Goal: Communication & Community: Answer question/provide support

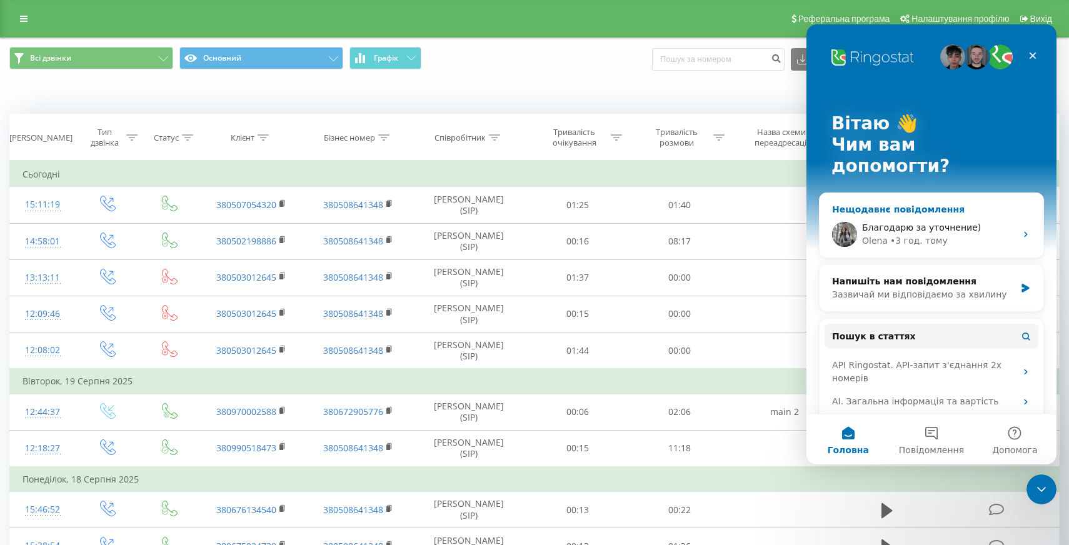
click at [890, 234] on div "• 3 год. тому" at bounding box center [918, 240] width 57 height 13
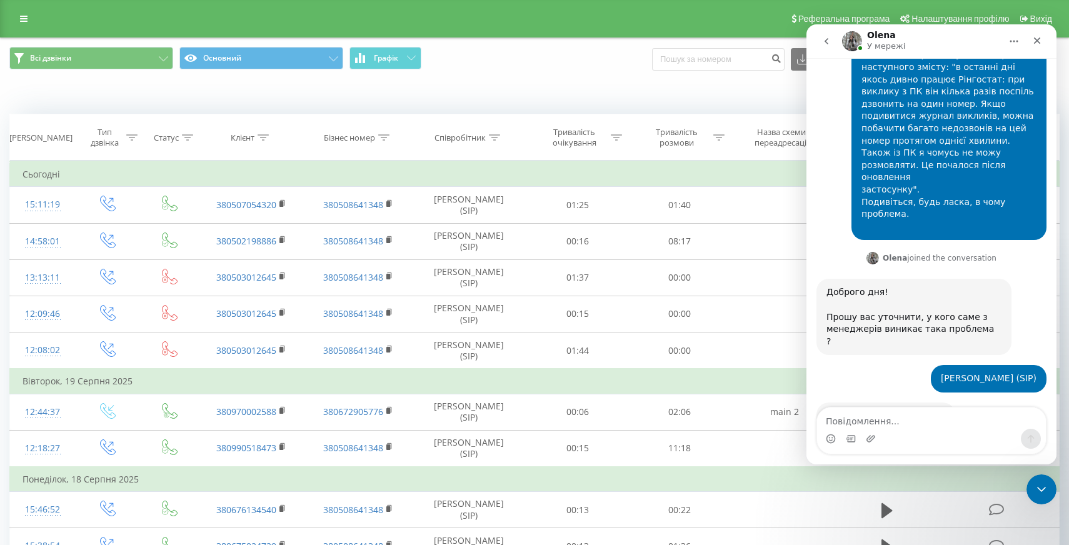
scroll to position [566, 0]
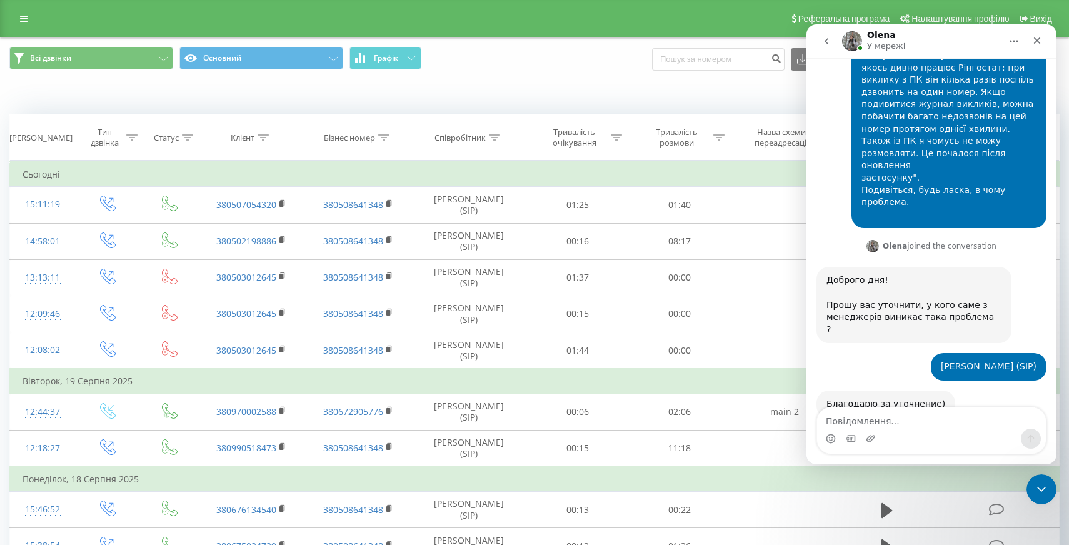
click at [857, 420] on textarea "Повідомлення..." at bounding box center [931, 417] width 229 height 21
click at [875, 421] on textarea "Повідомлення..." at bounding box center [931, 417] width 229 height 21
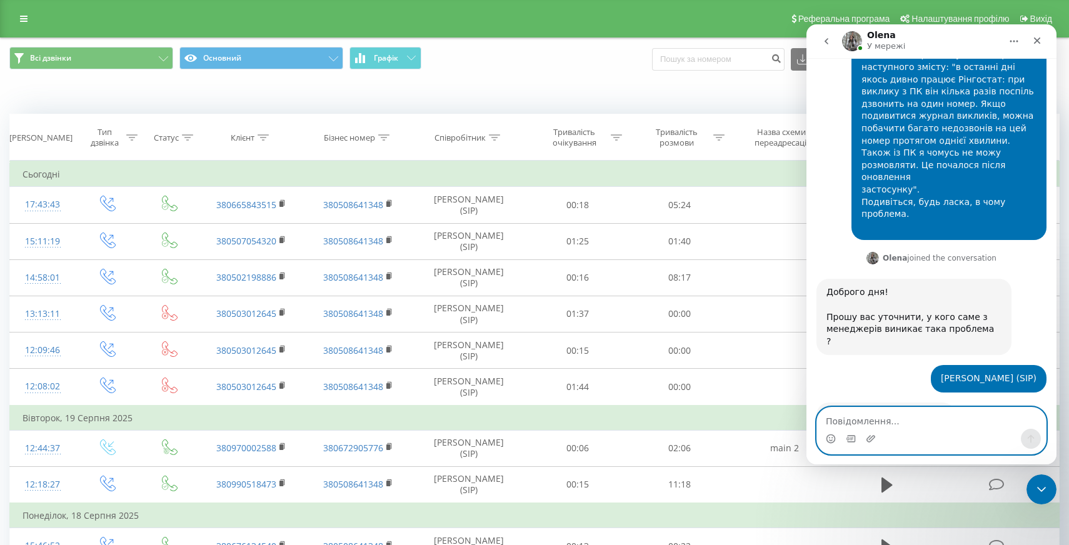
scroll to position [566, 0]
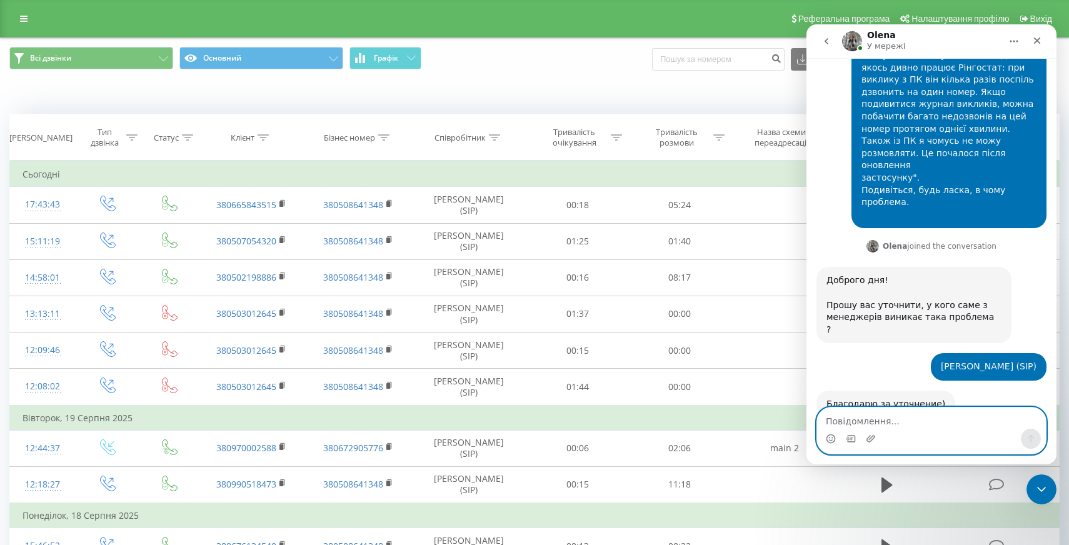
click at [863, 420] on textarea "Повідомлення..." at bounding box center [931, 417] width 229 height 21
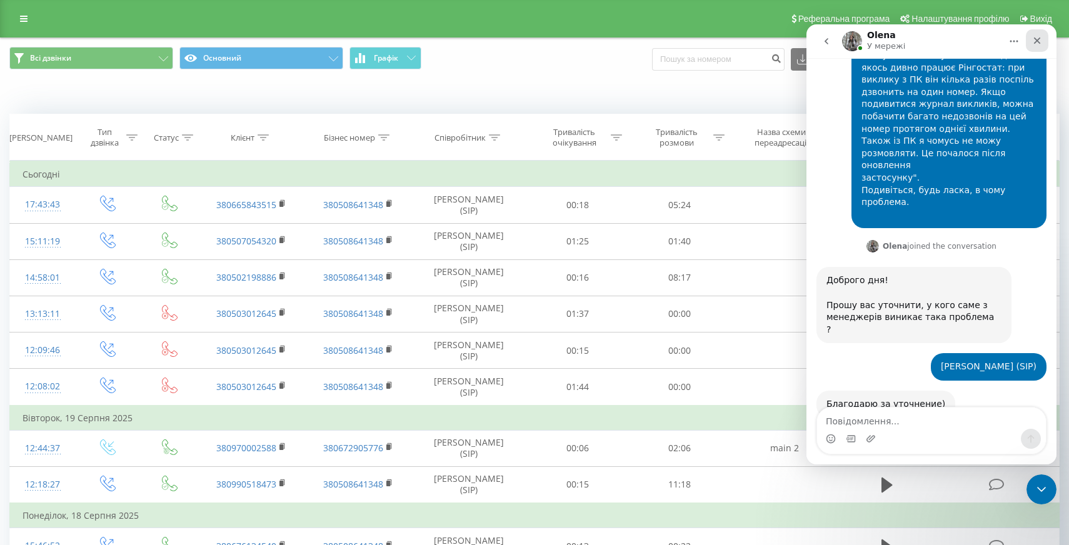
click at [1036, 42] on icon "Закрити" at bounding box center [1037, 41] width 10 height 10
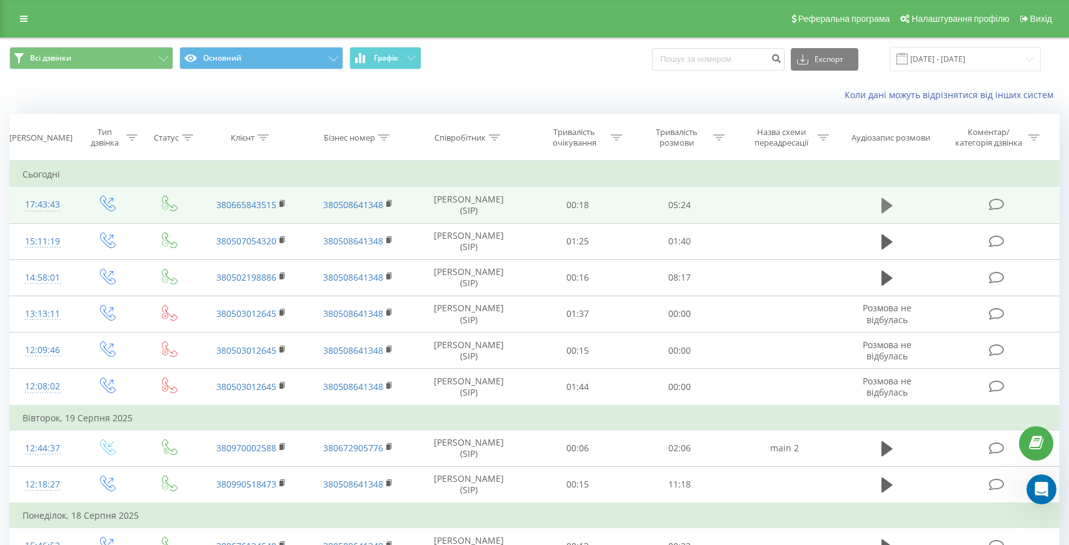
click at [882, 209] on icon at bounding box center [886, 205] width 11 height 15
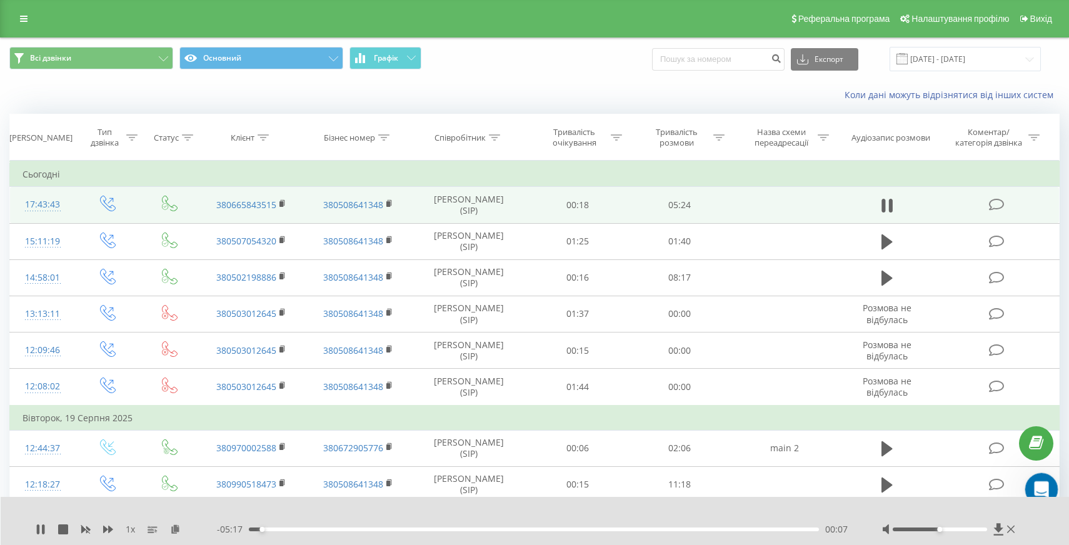
click at [1039, 480] on icon "Відкрити програму для спілкування Intercom" at bounding box center [1039, 487] width 21 height 21
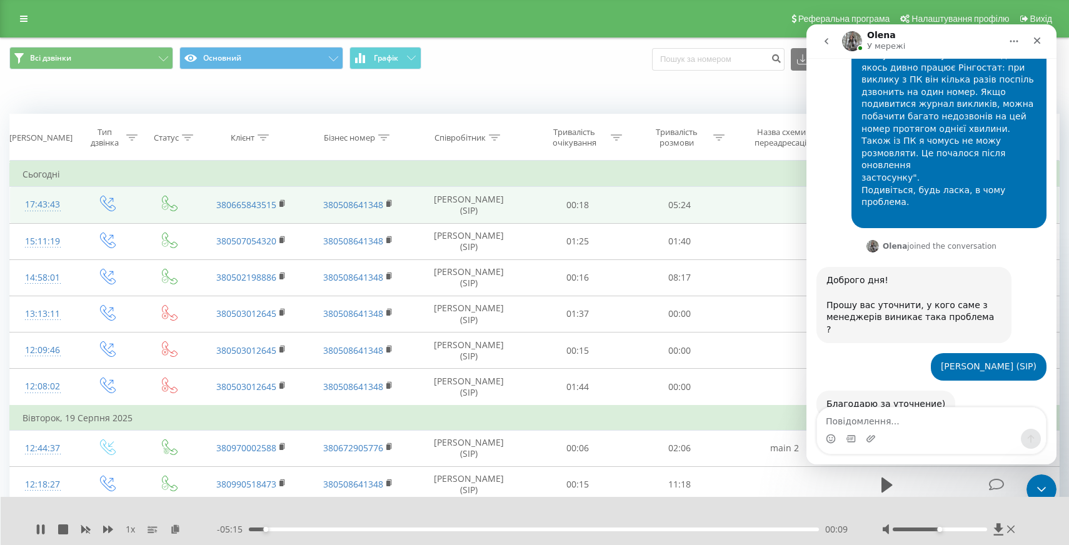
click at [844, 414] on textarea "Повідомлення..." at bounding box center [931, 417] width 229 height 21
type textarea "В"
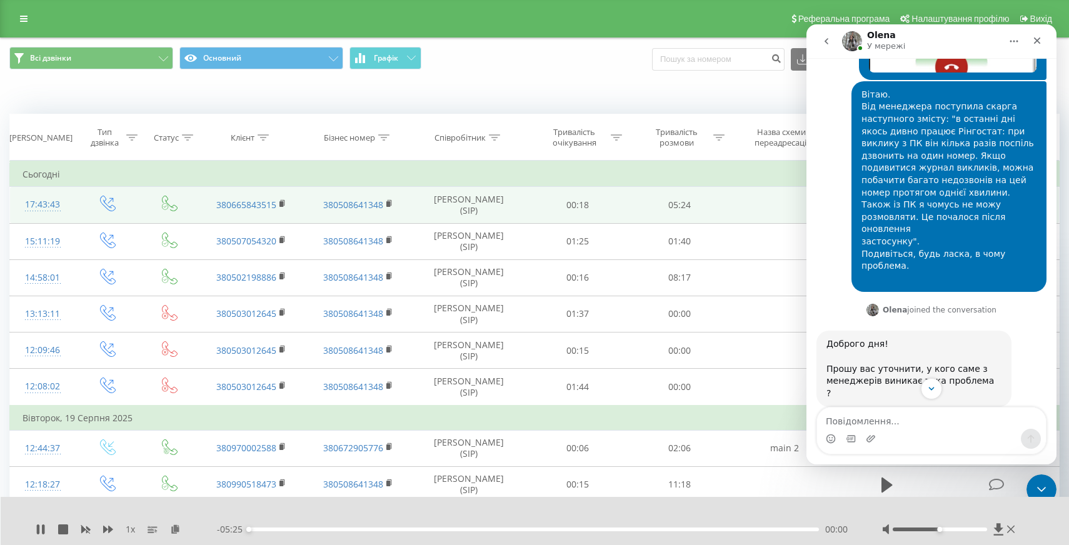
scroll to position [505, 0]
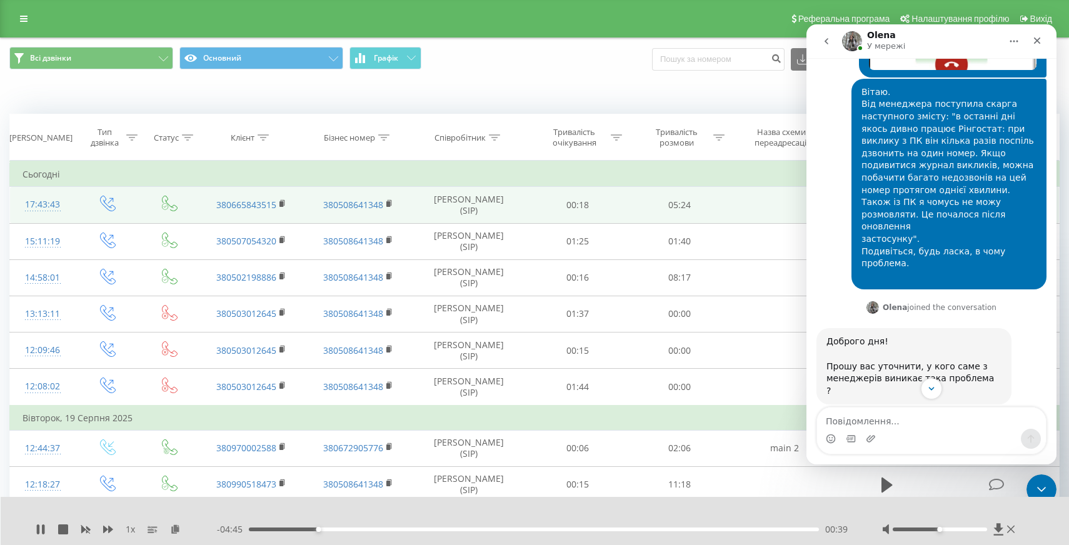
click at [959, 527] on div at bounding box center [939, 529] width 94 height 4
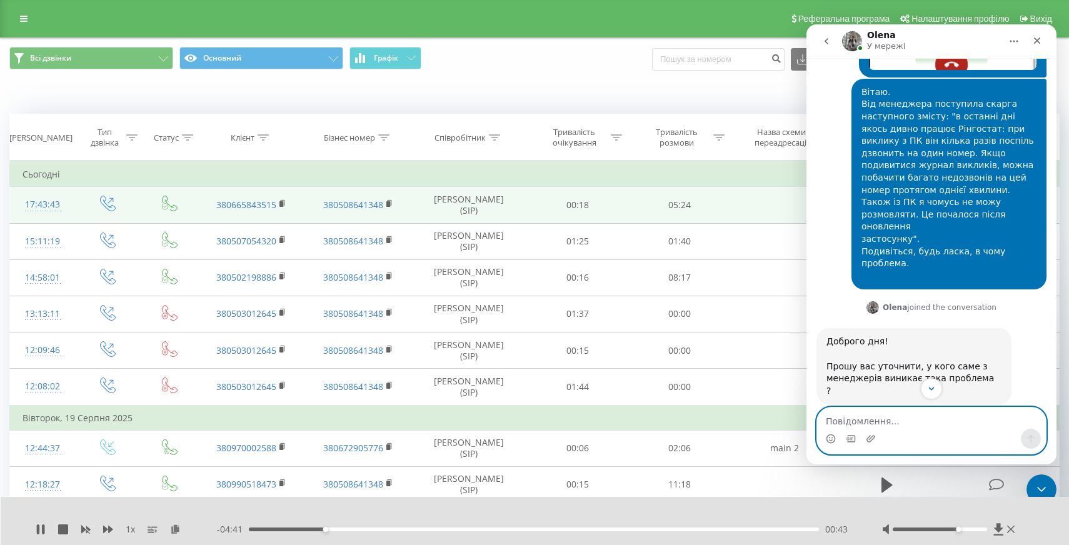
click at [895, 423] on textarea "Повідомлення..." at bounding box center [931, 417] width 229 height 21
type textarea "Чи вдалось розібратися з проблемою?"
click at [1025, 442] on icon "Надіслати повідомлення…" at bounding box center [1030, 439] width 10 height 10
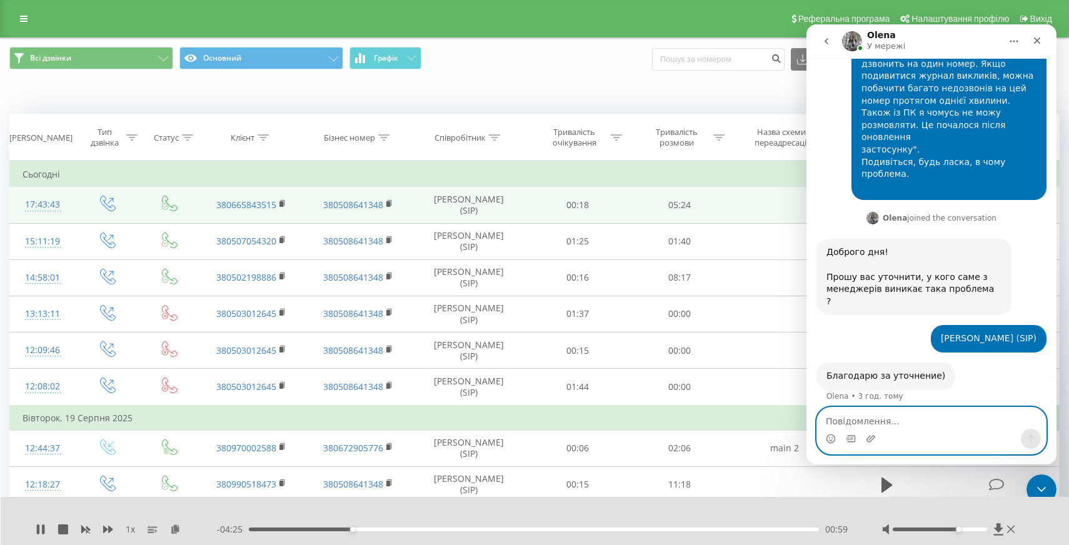
scroll to position [603, 0]
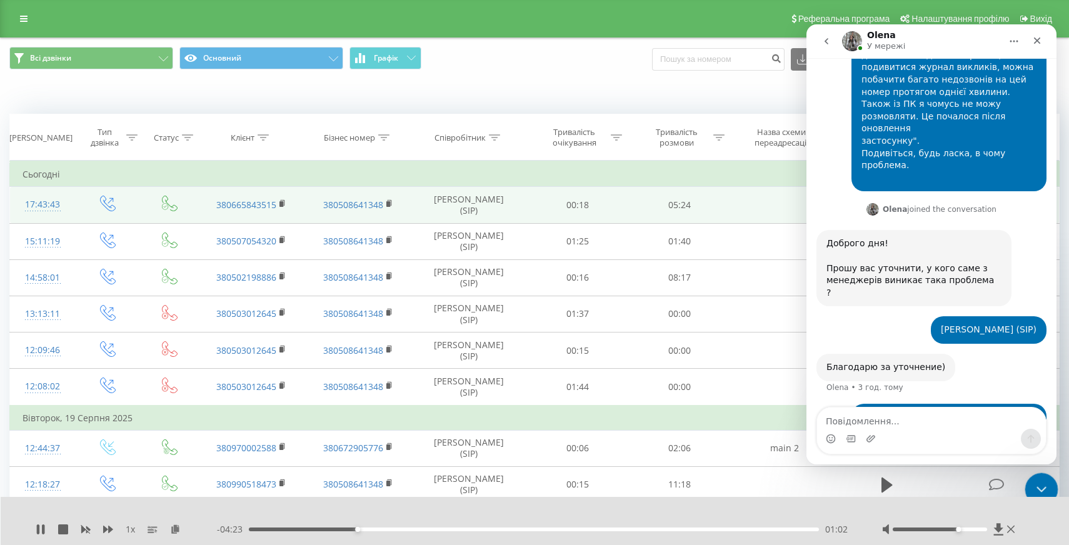
click at [1034, 479] on div "Закрити програму для спілкування Intercom" at bounding box center [1039, 487] width 30 height 30
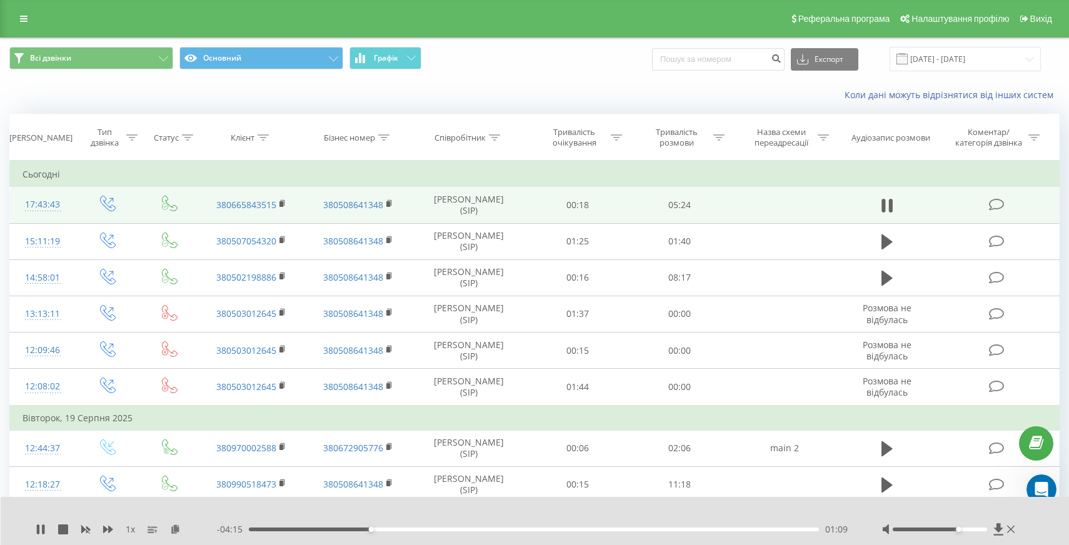
click at [929, 529] on div at bounding box center [939, 529] width 94 height 4
click at [948, 529] on div at bounding box center [939, 529] width 94 height 4
click at [961, 529] on div at bounding box center [939, 529] width 94 height 4
click at [950, 527] on div at bounding box center [939, 529] width 94 height 4
click at [448, 531] on div "01:53" at bounding box center [534, 529] width 570 height 4
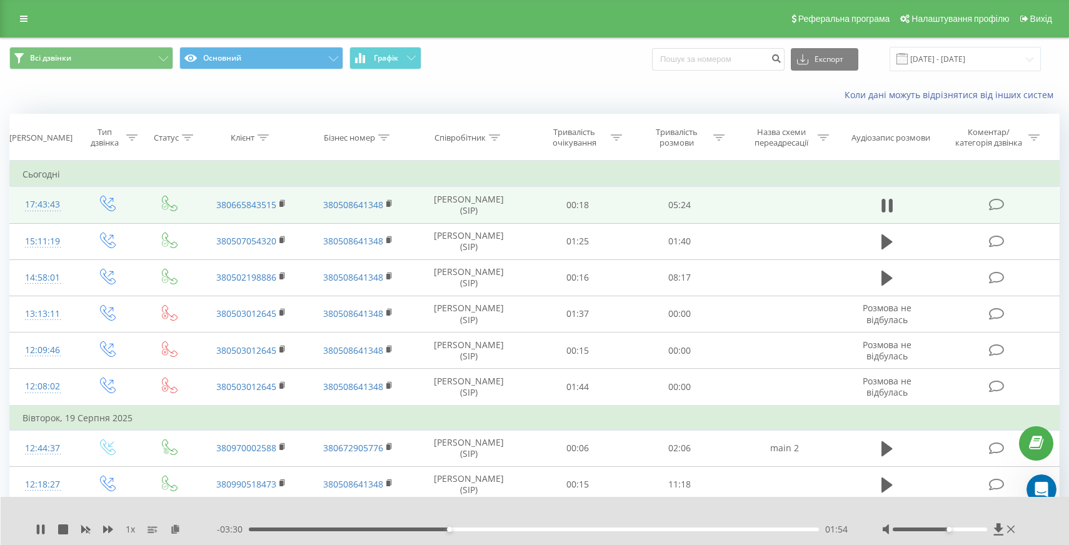
click at [479, 527] on div "01:54" at bounding box center [534, 529] width 570 height 4
click at [514, 527] on div "02:13" at bounding box center [534, 529] width 570 height 4
click at [547, 530] on div "02:32" at bounding box center [534, 529] width 570 height 4
click at [587, 532] on div "- 02:34 02:50 02:50" at bounding box center [534, 529] width 634 height 12
click at [602, 531] on div "- 02:34 02:50 02:50" at bounding box center [534, 529] width 634 height 12
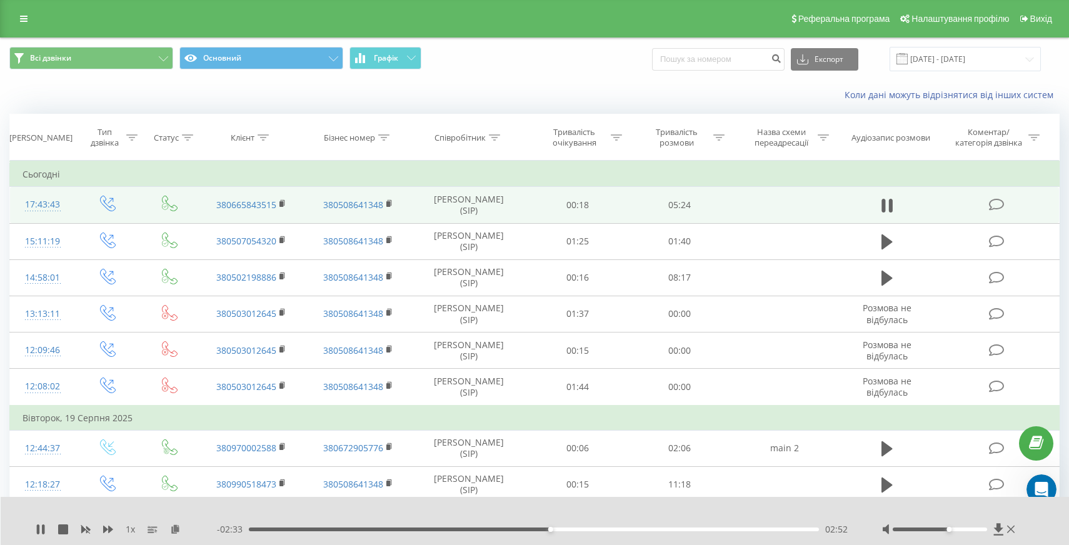
click at [619, 529] on div "02:52" at bounding box center [534, 529] width 570 height 4
click at [690, 529] on div "00:00" at bounding box center [534, 529] width 570 height 4
click at [765, 529] on div "04:18" at bounding box center [534, 529] width 570 height 4
click at [888, 209] on icon at bounding box center [890, 206] width 4 height 14
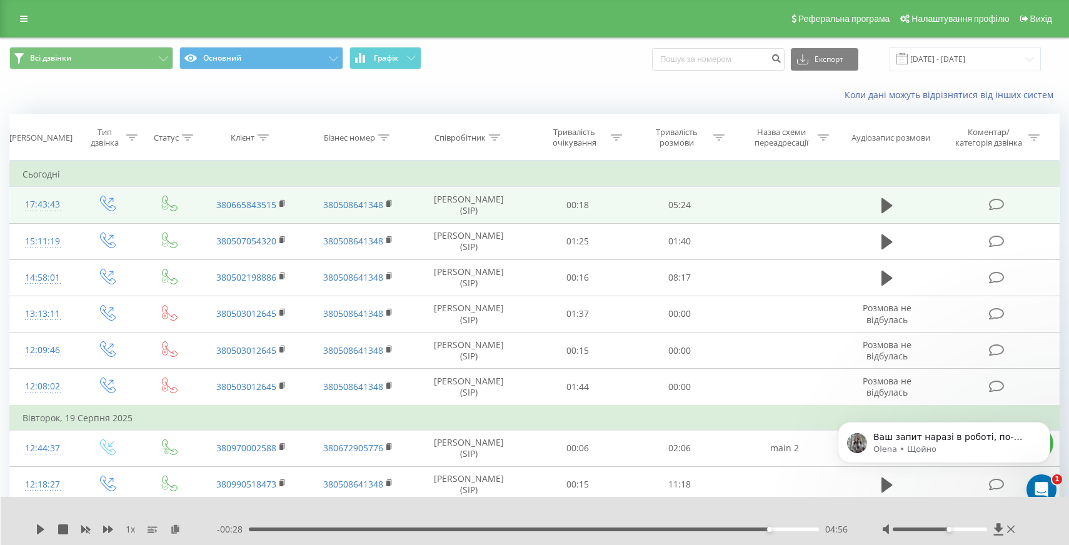
scroll to position [652, 0]
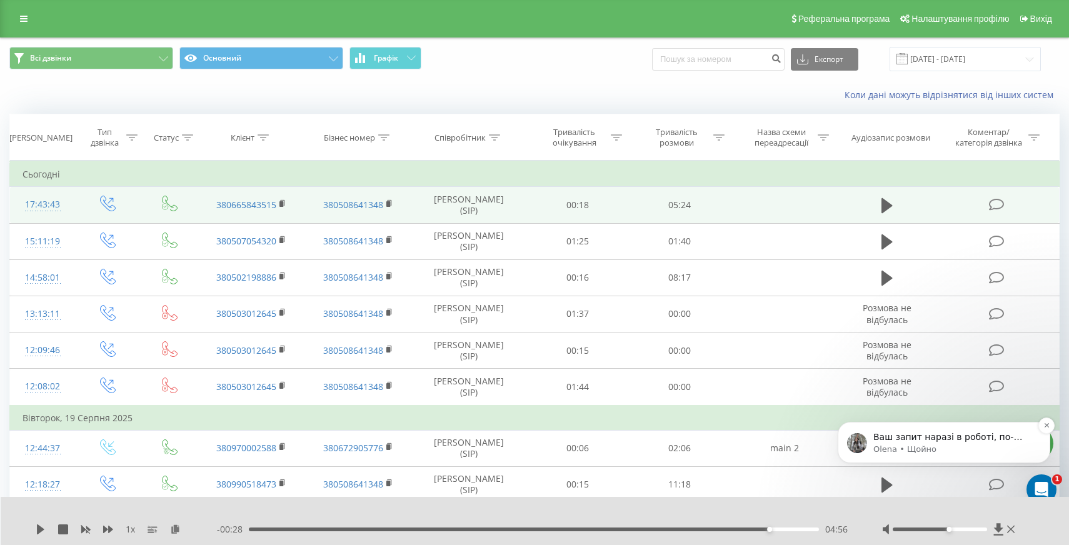
click at [907, 436] on p "Ваш запит наразі в роботі, по-результату я обов'язково вам напишу)" at bounding box center [953, 437] width 161 height 12
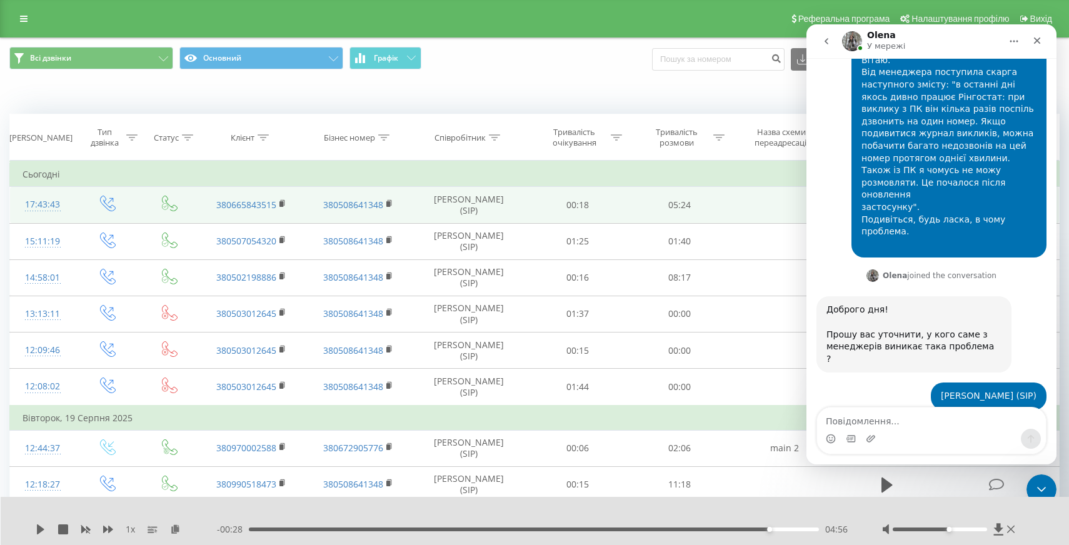
scroll to position [673, 0]
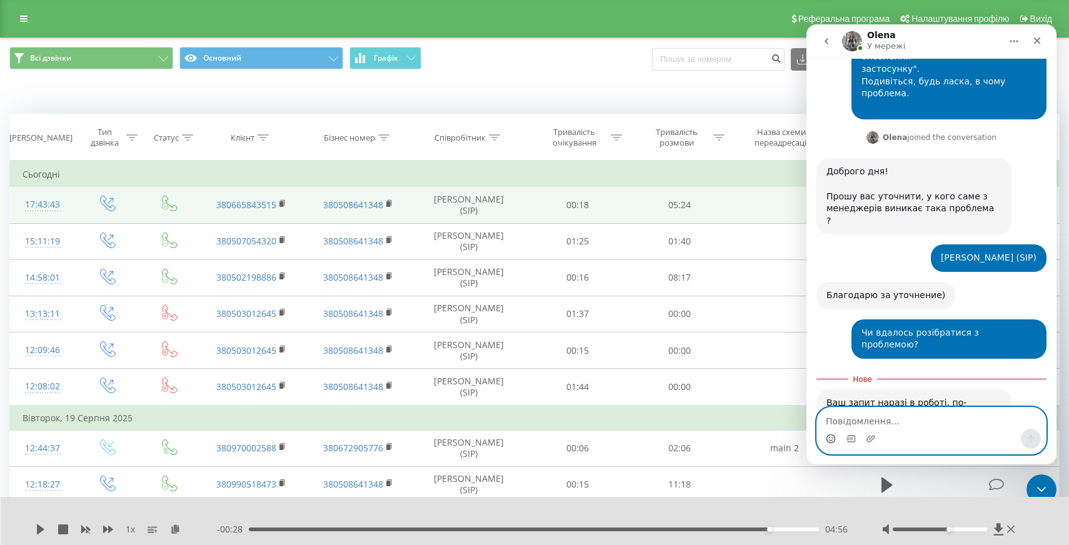
click at [830, 436] on icon "Вибір емодзі" at bounding box center [830, 439] width 10 height 10
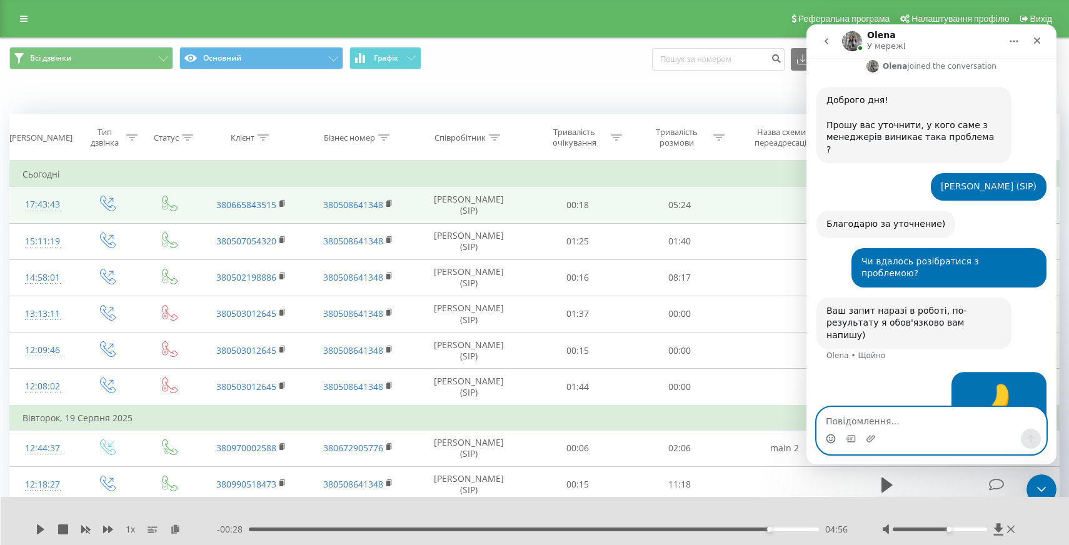
scroll to position [745, 0]
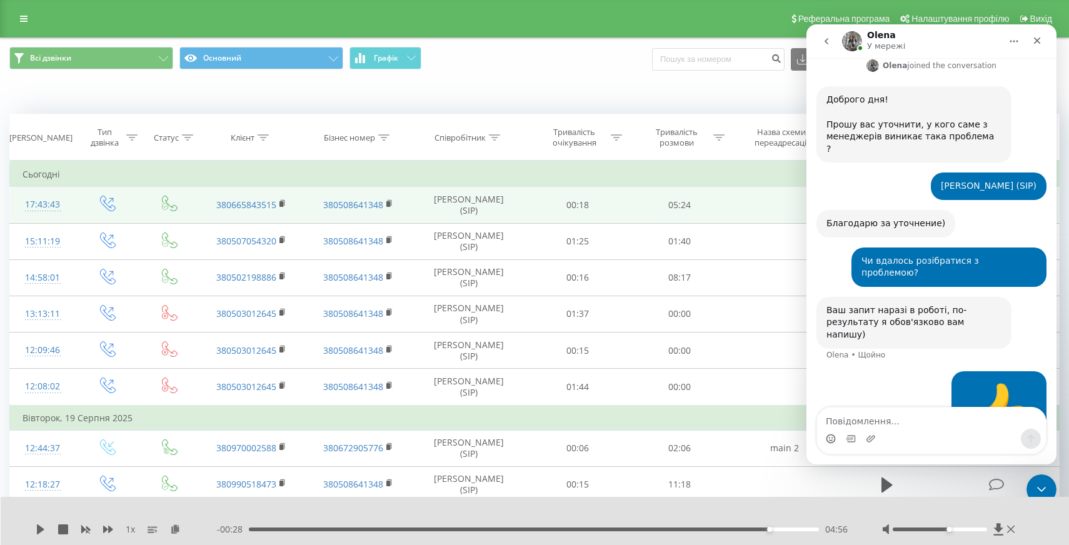
click at [735, 82] on div "Коли дані можуть відрізнятися вiд інших систем" at bounding box center [534, 95] width 1067 height 30
click at [1036, 41] on icon "Закрити" at bounding box center [1037, 41] width 10 height 10
